Goal: Communication & Community: Ask a question

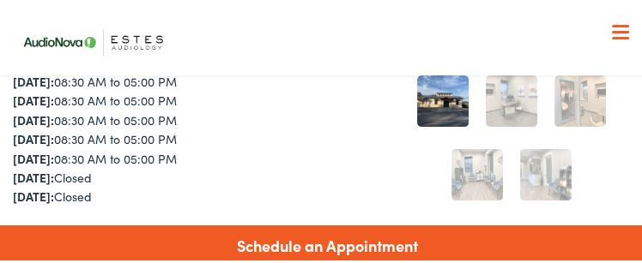
scroll to position [343, 0]
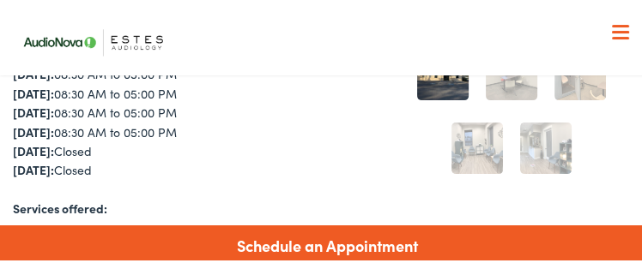
click at [281, 238] on link "Schedule an Appointment" at bounding box center [327, 243] width 654 height 40
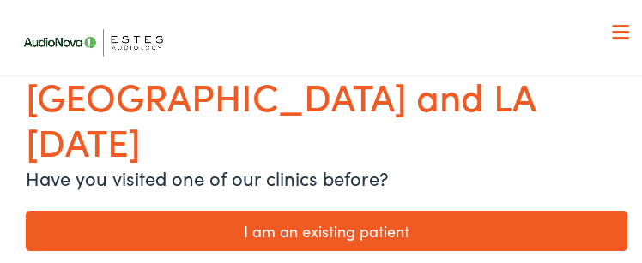
scroll to position [228, 0]
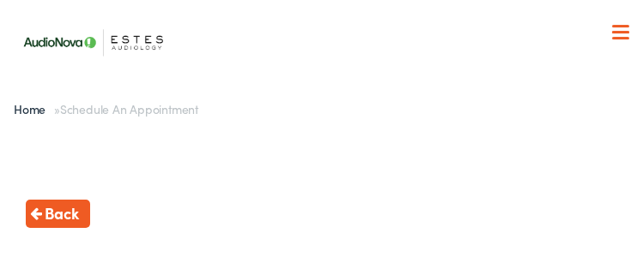
click at [47, 211] on span "Back" at bounding box center [62, 210] width 34 height 23
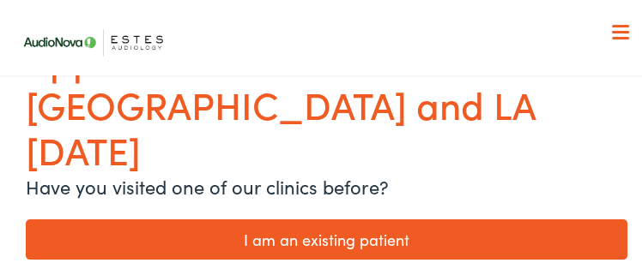
scroll to position [228, 0]
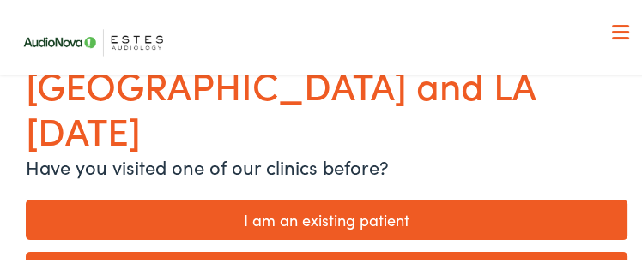
click at [262, 197] on link "I am an existing patient" at bounding box center [326, 217] width 601 height 40
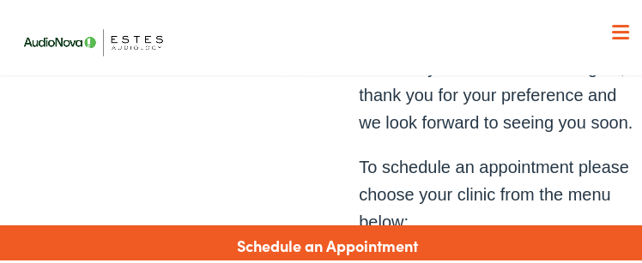
scroll to position [686, 0]
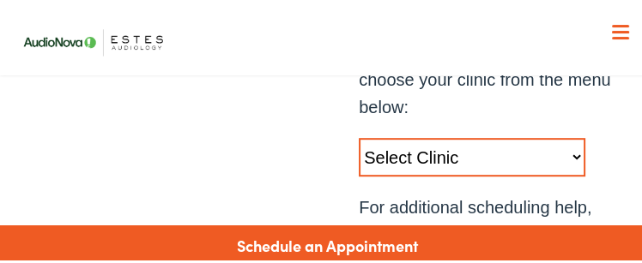
click at [564, 154] on select "Select Clinic [GEOGRAPHIC_DATA]-[GEOGRAPHIC_DATA]-[GEOGRAPHIC_DATA] [STREET_ADD…" at bounding box center [472, 155] width 226 height 39
select select "[URL][DOMAIN_NAME]"
click at [359, 136] on select "Select Clinic [GEOGRAPHIC_DATA]-[GEOGRAPHIC_DATA]-[GEOGRAPHIC_DATA] [STREET_ADD…" at bounding box center [472, 155] width 226 height 39
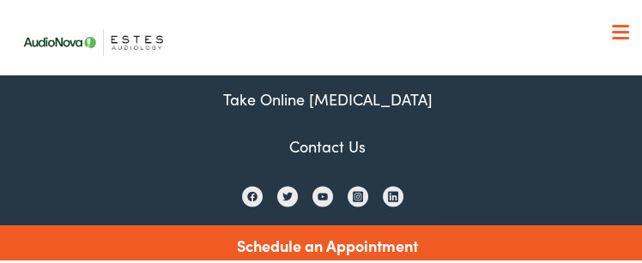
scroll to position [1818, 0]
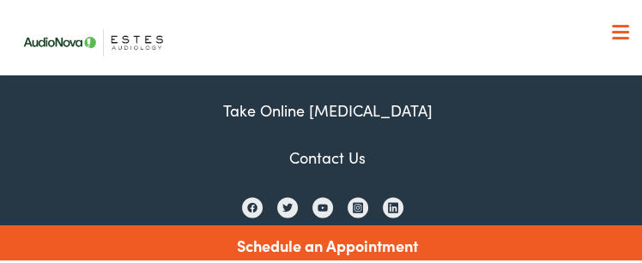
click at [310, 156] on link "Contact Us" at bounding box center [327, 154] width 76 height 21
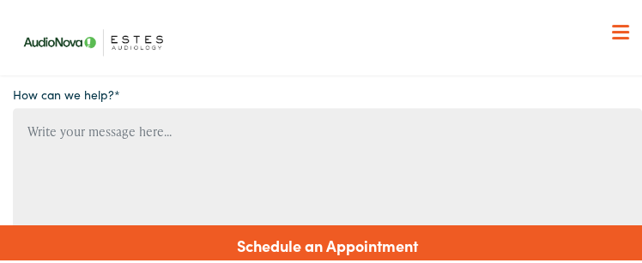
scroll to position [914, 0]
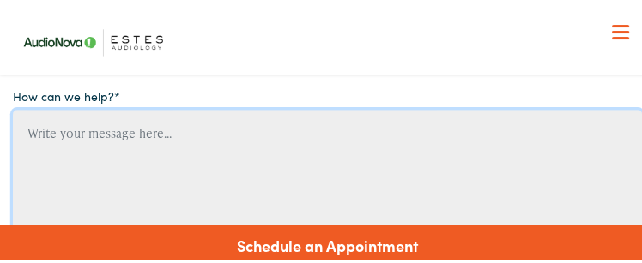
click at [29, 128] on textarea "Contact form" at bounding box center [327, 211] width 629 height 209
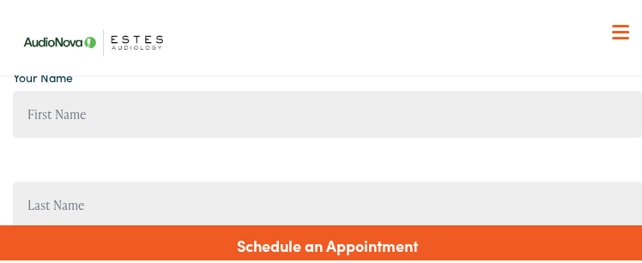
scroll to position [457, 0]
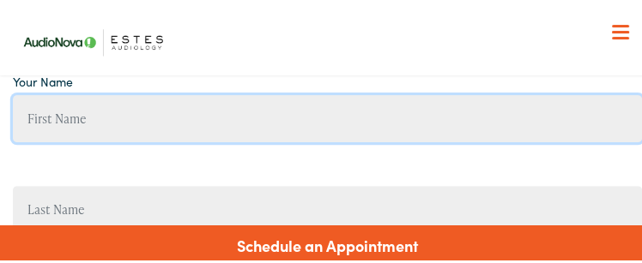
click at [33, 113] on input "Contact form" at bounding box center [327, 116] width 629 height 47
type input "Tom"
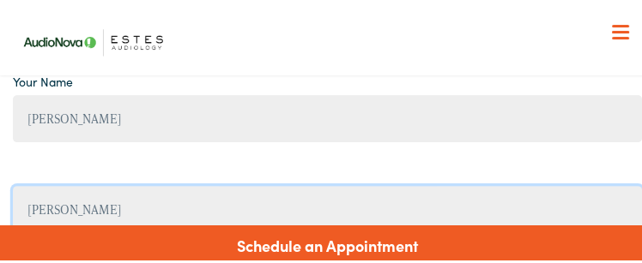
type input "Teare"
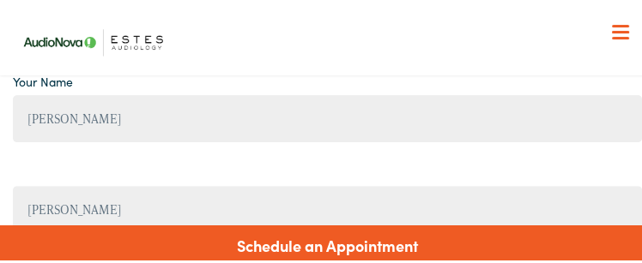
scroll to position [622, 0]
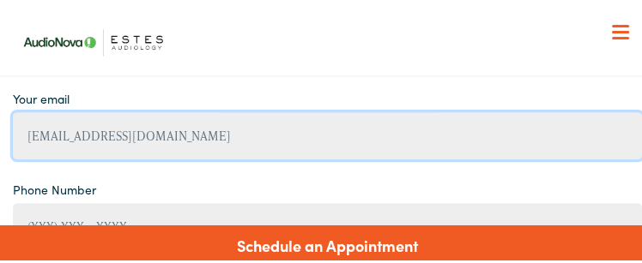
type input "tteare@aol.com"
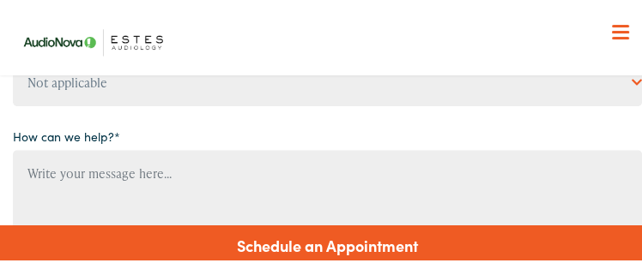
scroll to position [850, 0]
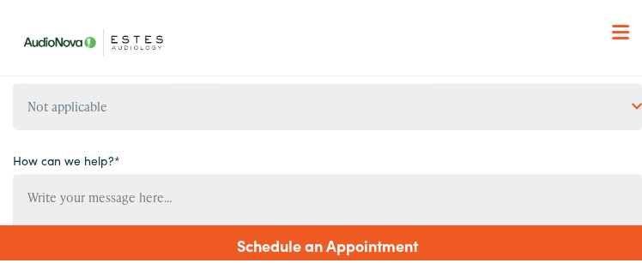
type input "(830) 708-8859"
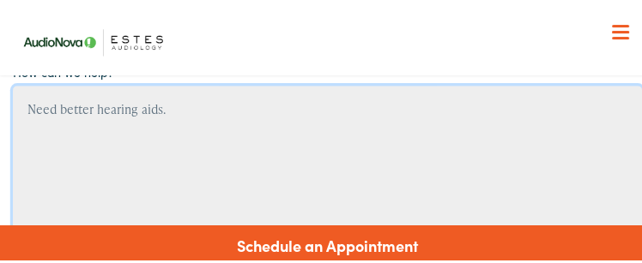
scroll to position [964, 0]
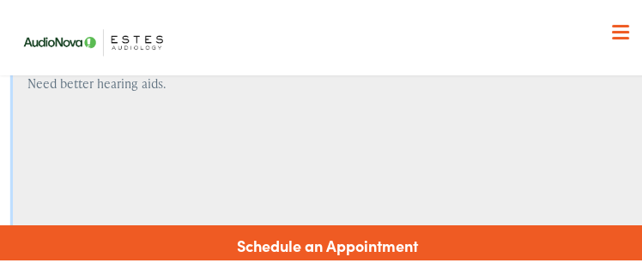
type textarea "Need better hearing aids."
click at [250, 238] on link "Schedule an Appointment" at bounding box center [327, 243] width 654 height 40
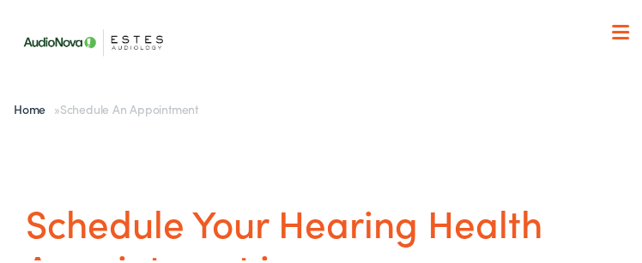
click at [612, 29] on span at bounding box center [620, 29] width 17 height 3
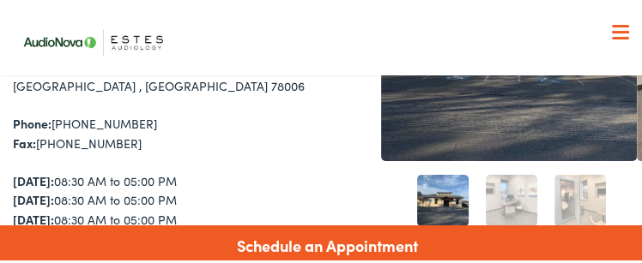
scroll to position [228, 0]
